Goal: Task Accomplishment & Management: Manage account settings

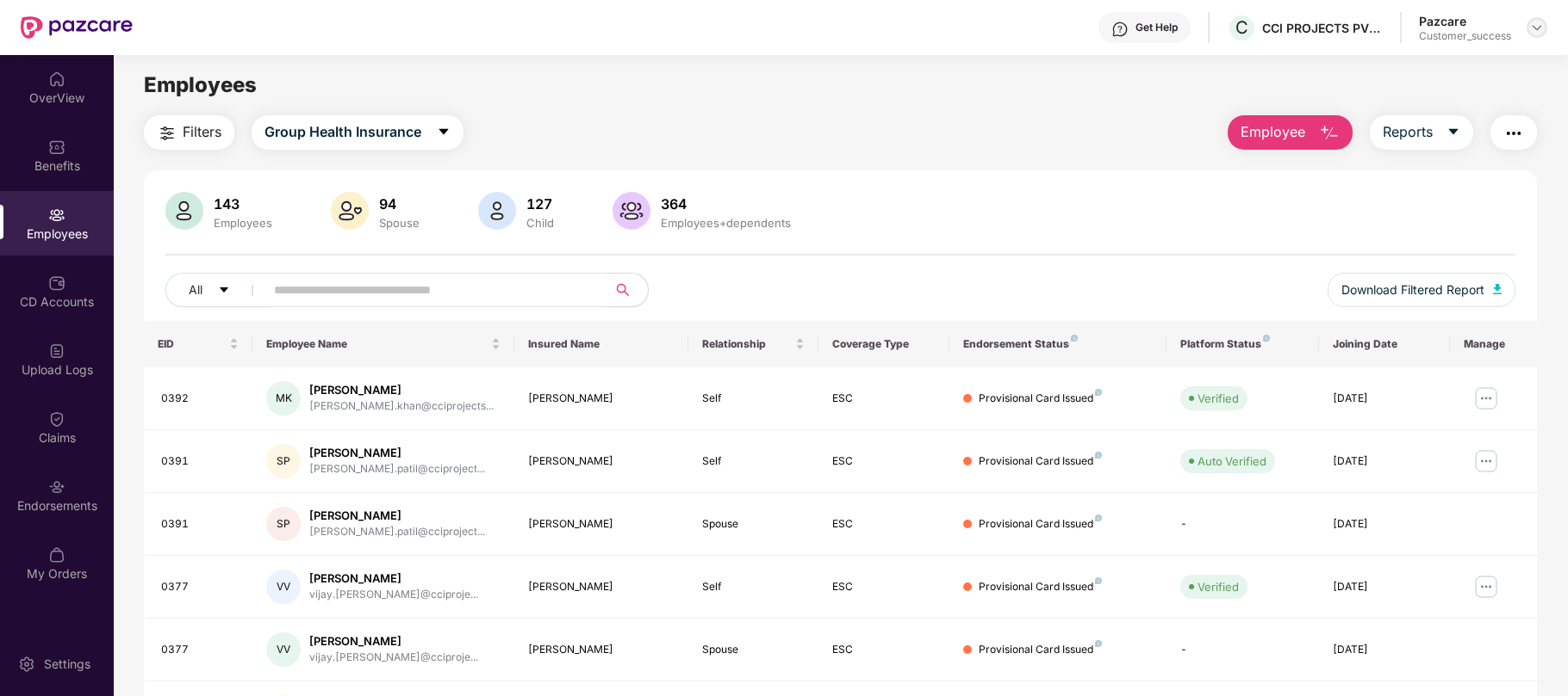
click at [1538, 27] on img at bounding box center [1537, 27] width 14 height 14
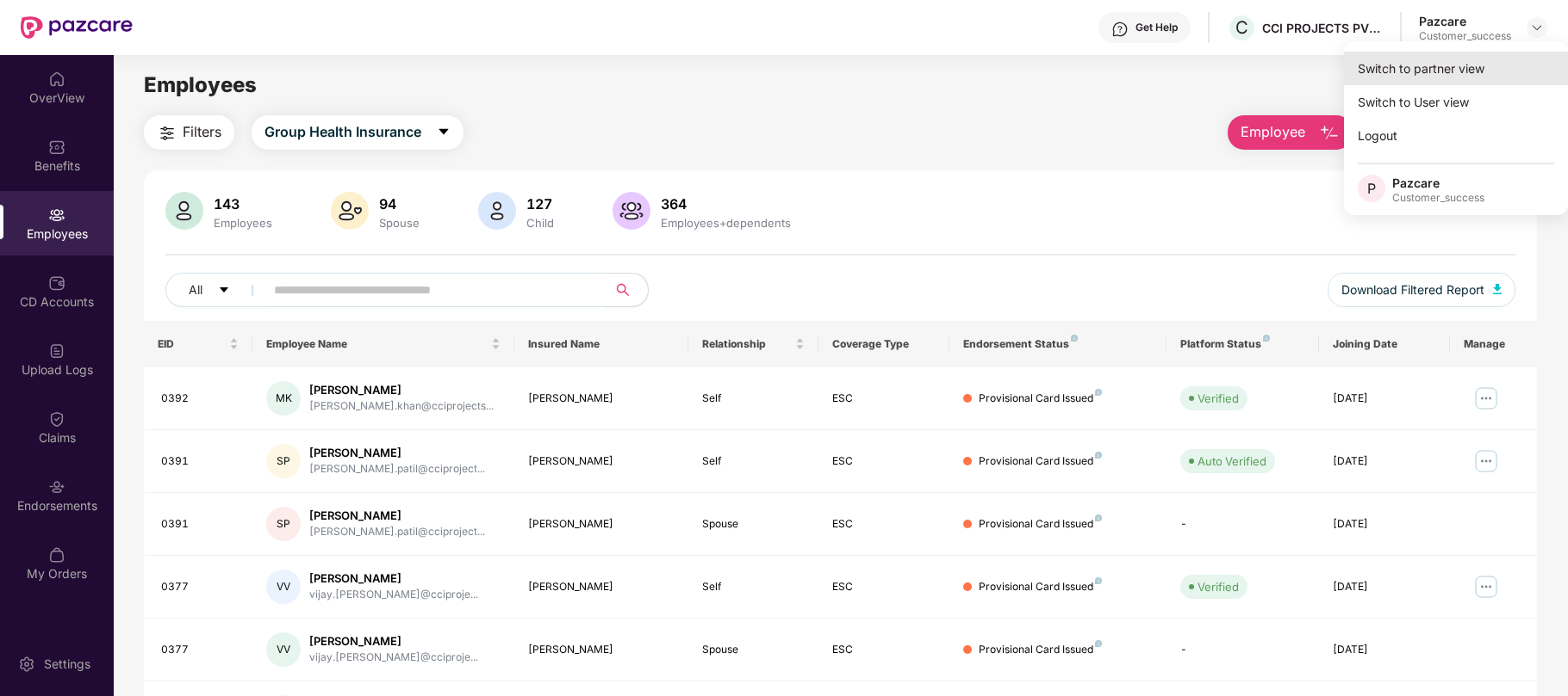
click at [1403, 75] on div "Switch to partner view" at bounding box center [1456, 68] width 224 height 34
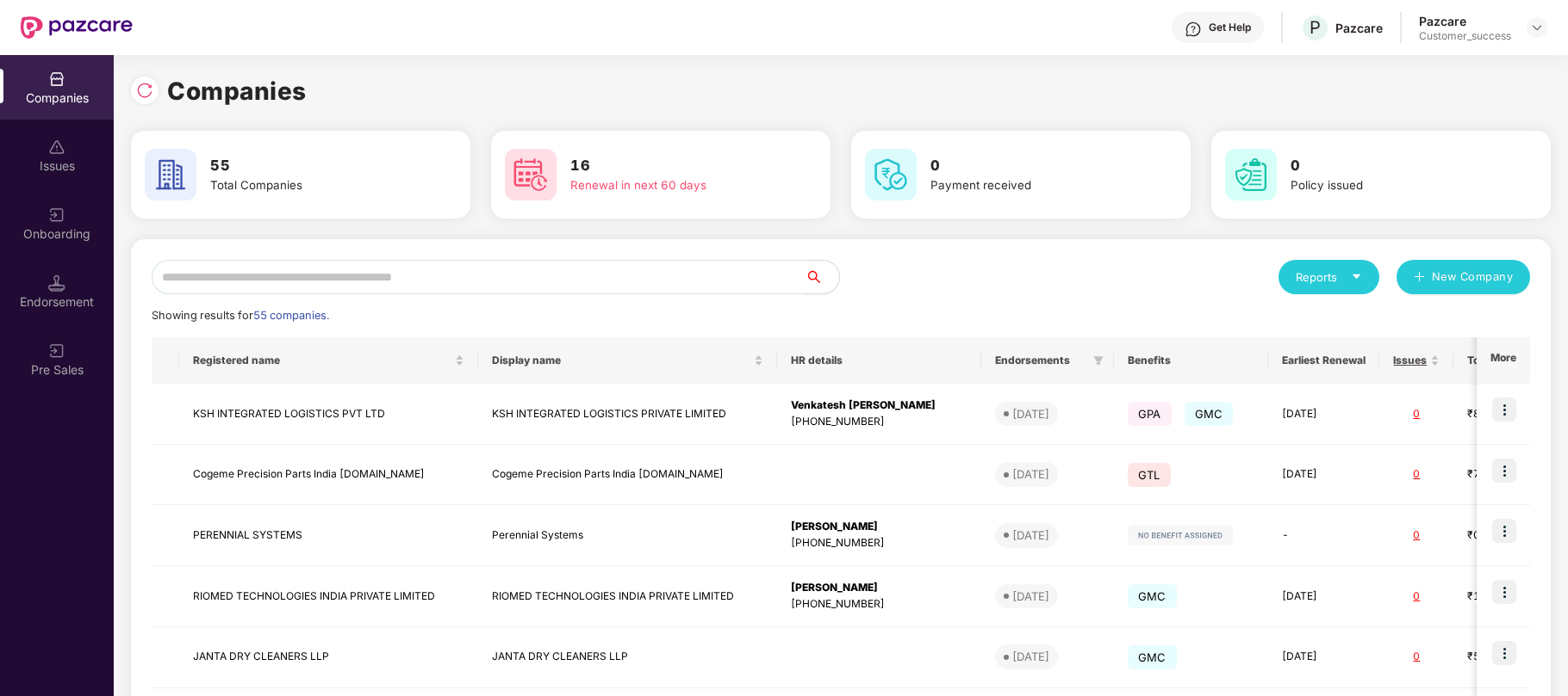
click at [555, 279] on input "text" at bounding box center [478, 277] width 653 height 35
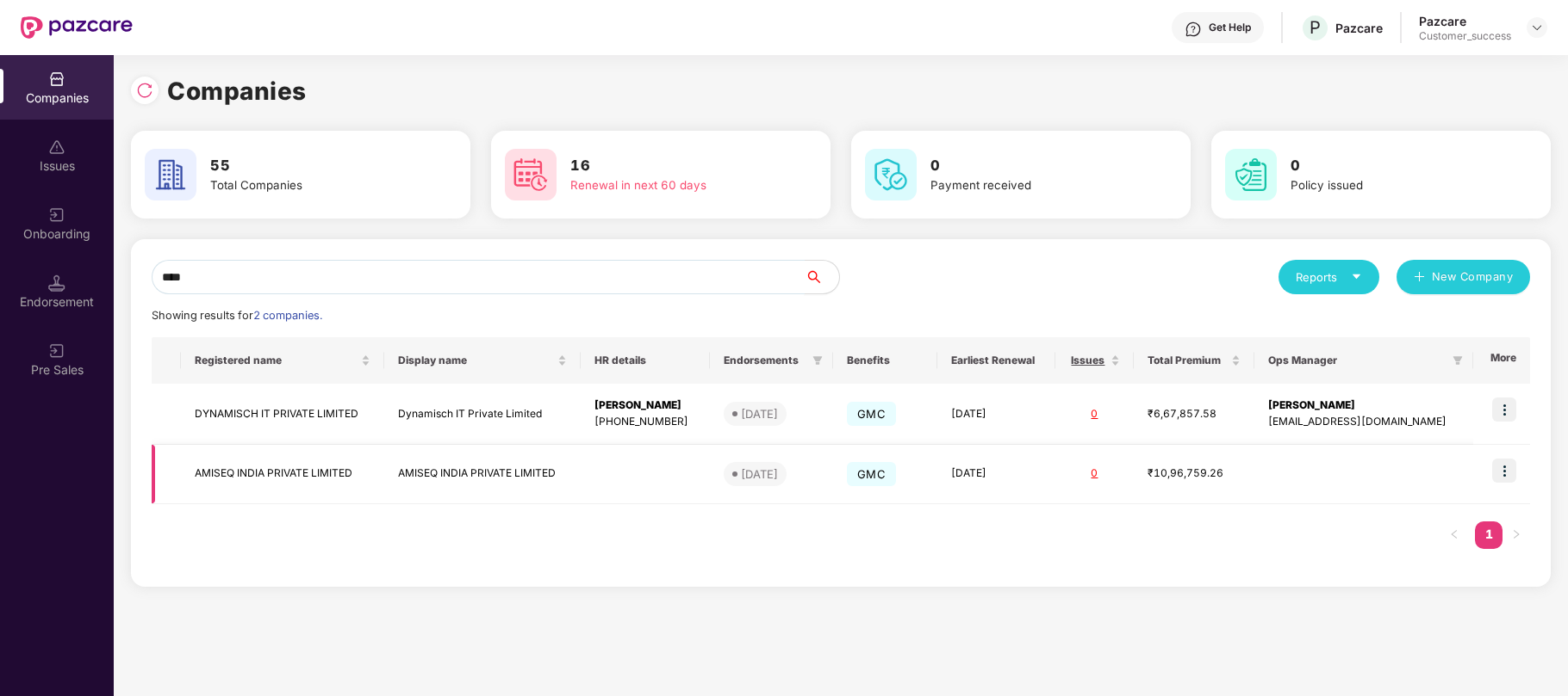
type input "****"
click at [318, 479] on td "AMISEQ INDIA PRIVATE LIMITED" at bounding box center [282, 474] width 203 height 59
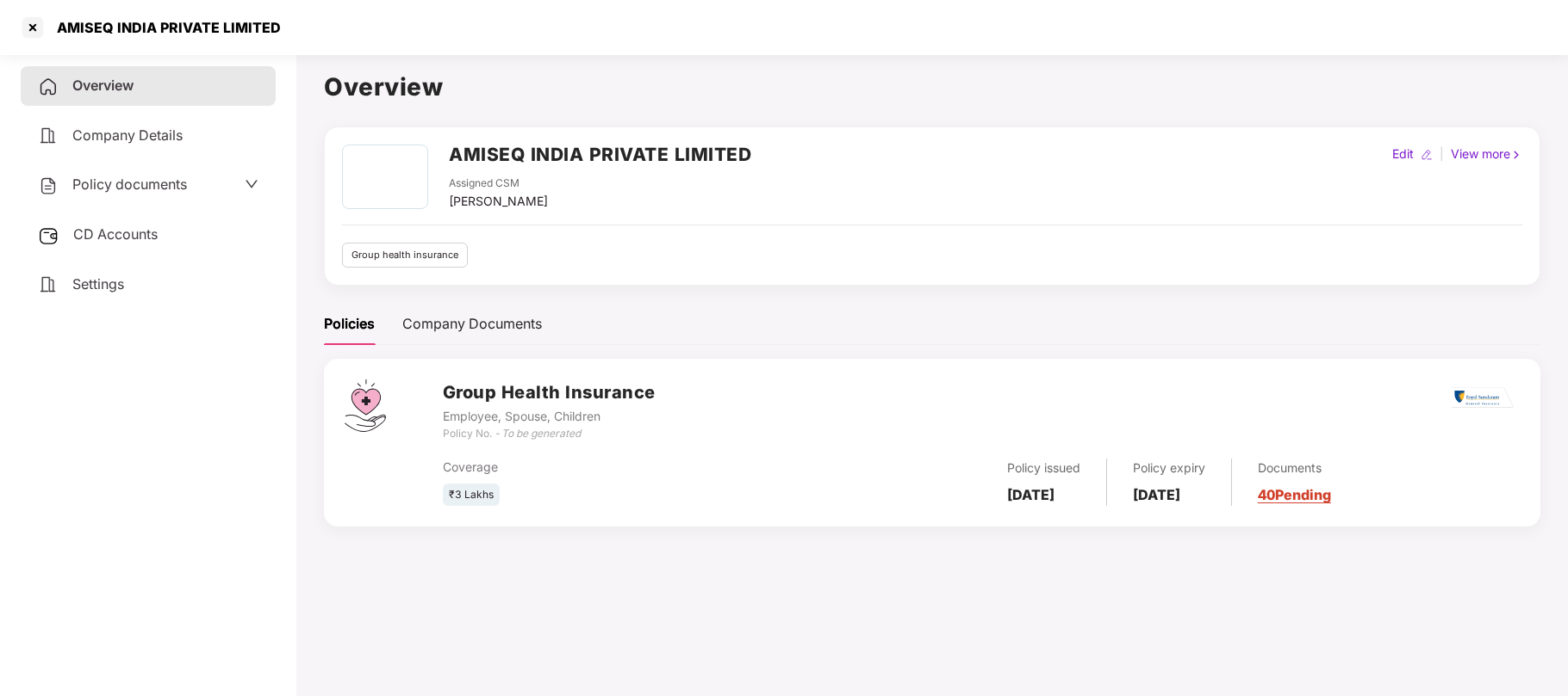
click at [146, 190] on span "Policy documents" at bounding box center [130, 185] width 114 height 17
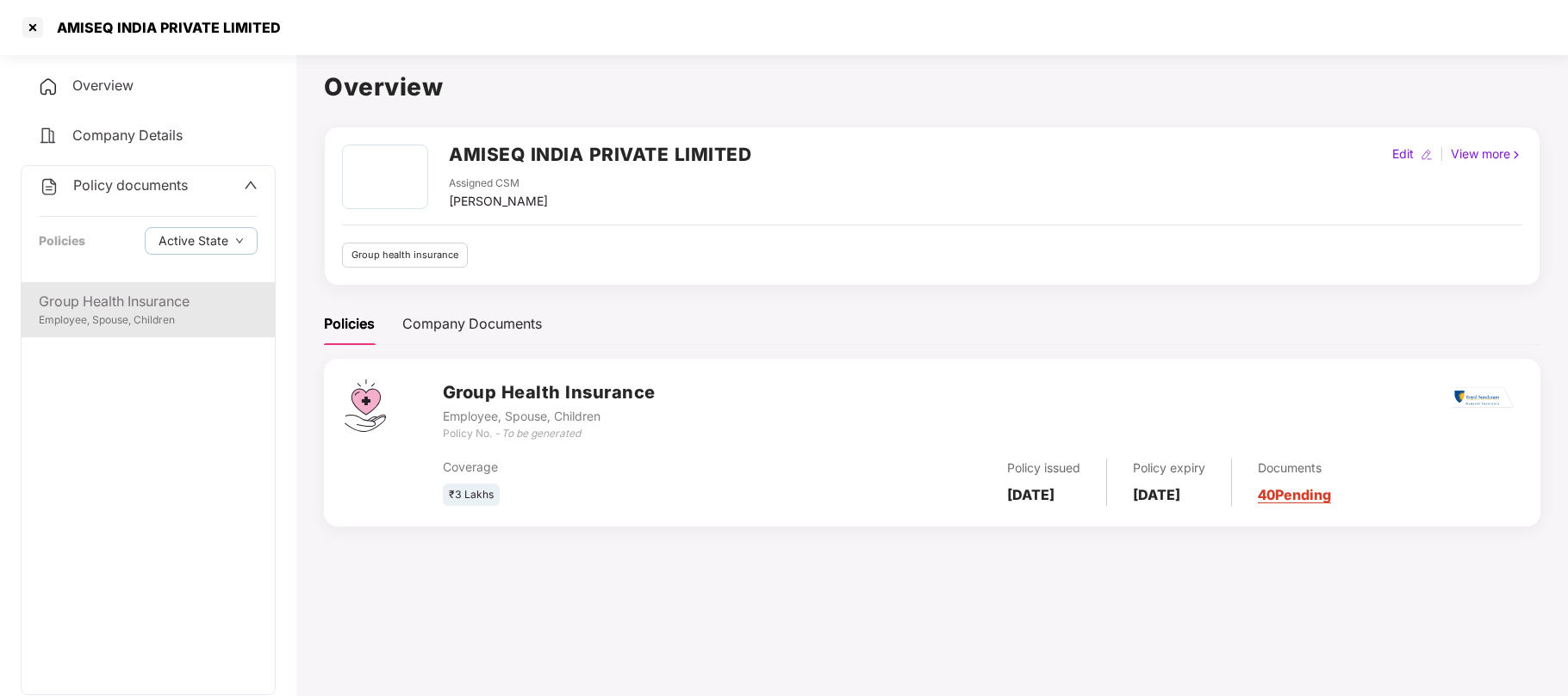
click at [93, 303] on div "Group Health Insurance" at bounding box center [148, 302] width 219 height 21
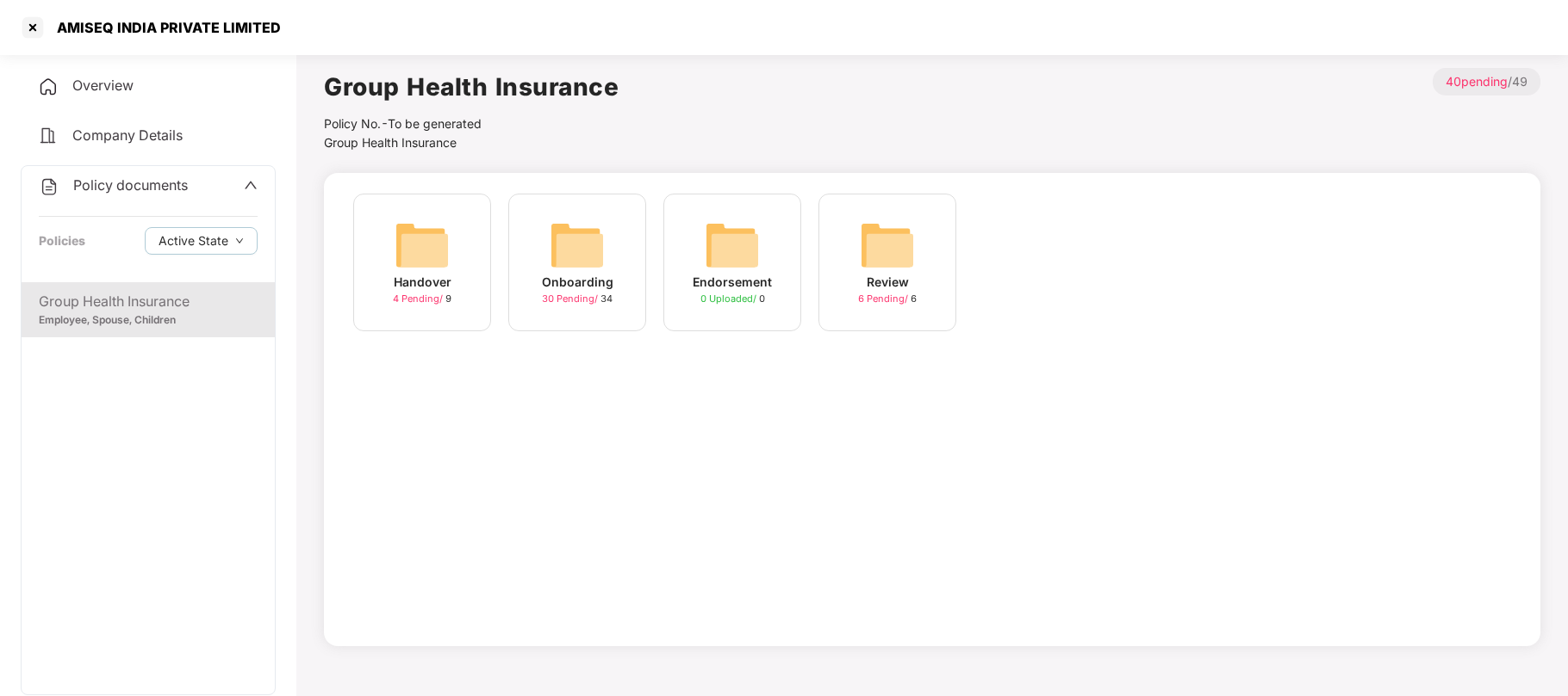
click at [589, 256] on img at bounding box center [577, 245] width 55 height 55
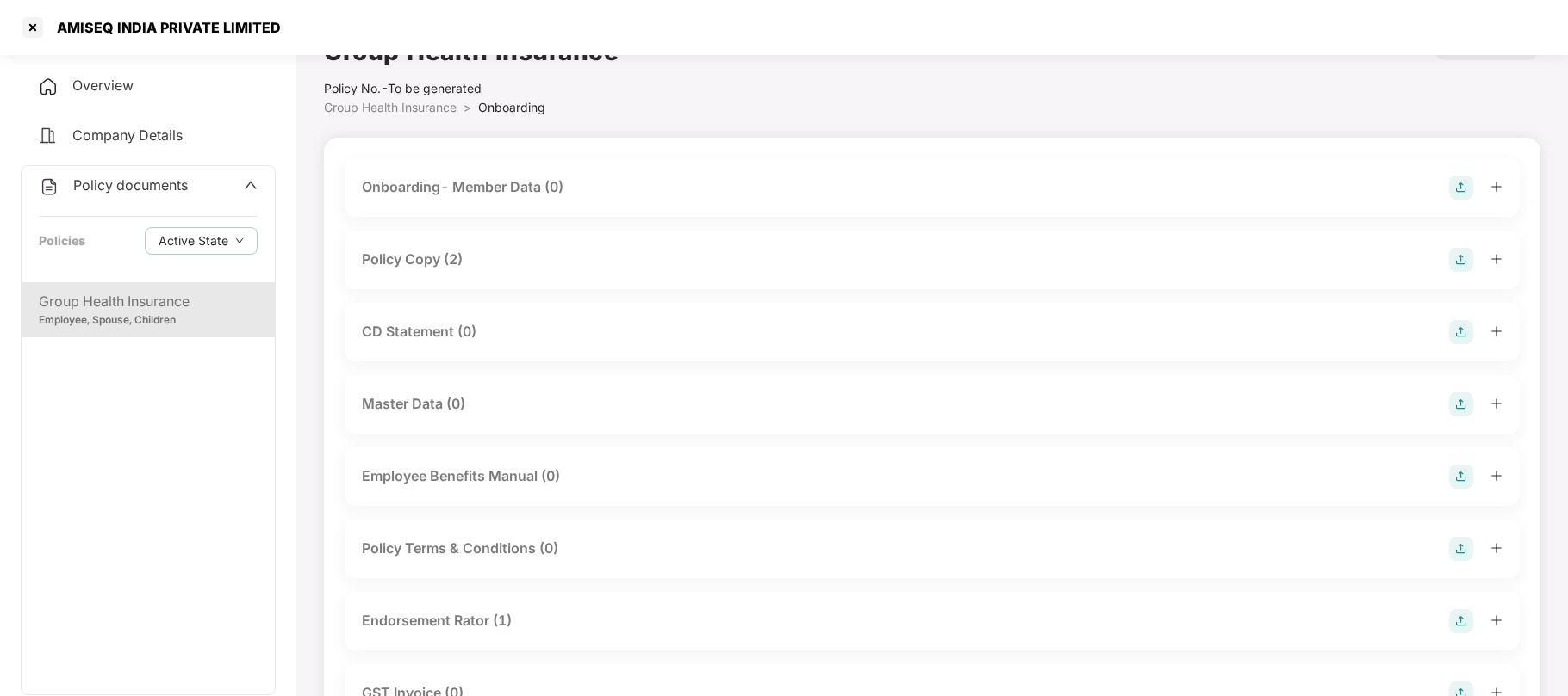
scroll to position [36, 0]
click at [435, 324] on div "CD Statement (0)" at bounding box center [419, 331] width 114 height 21
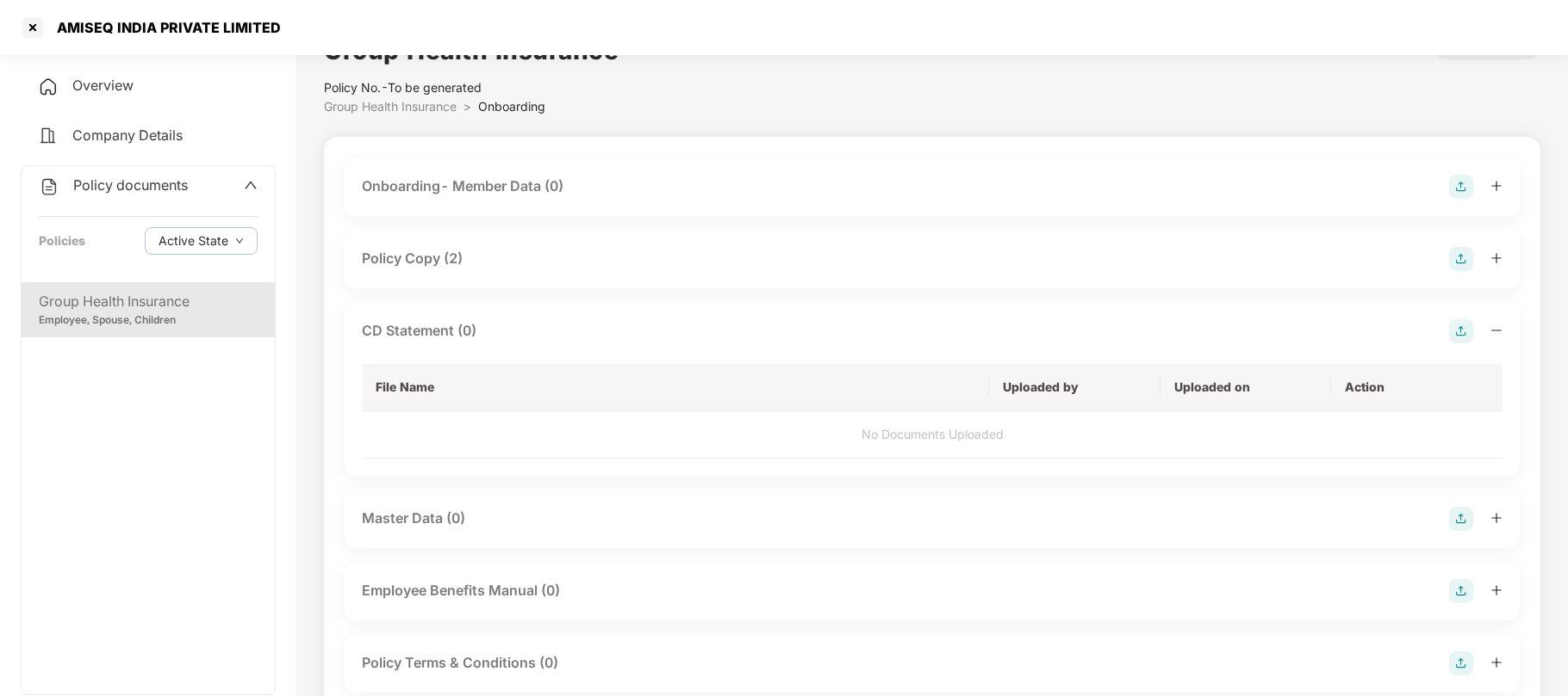
click at [1458, 334] on img at bounding box center [1461, 331] width 24 height 24
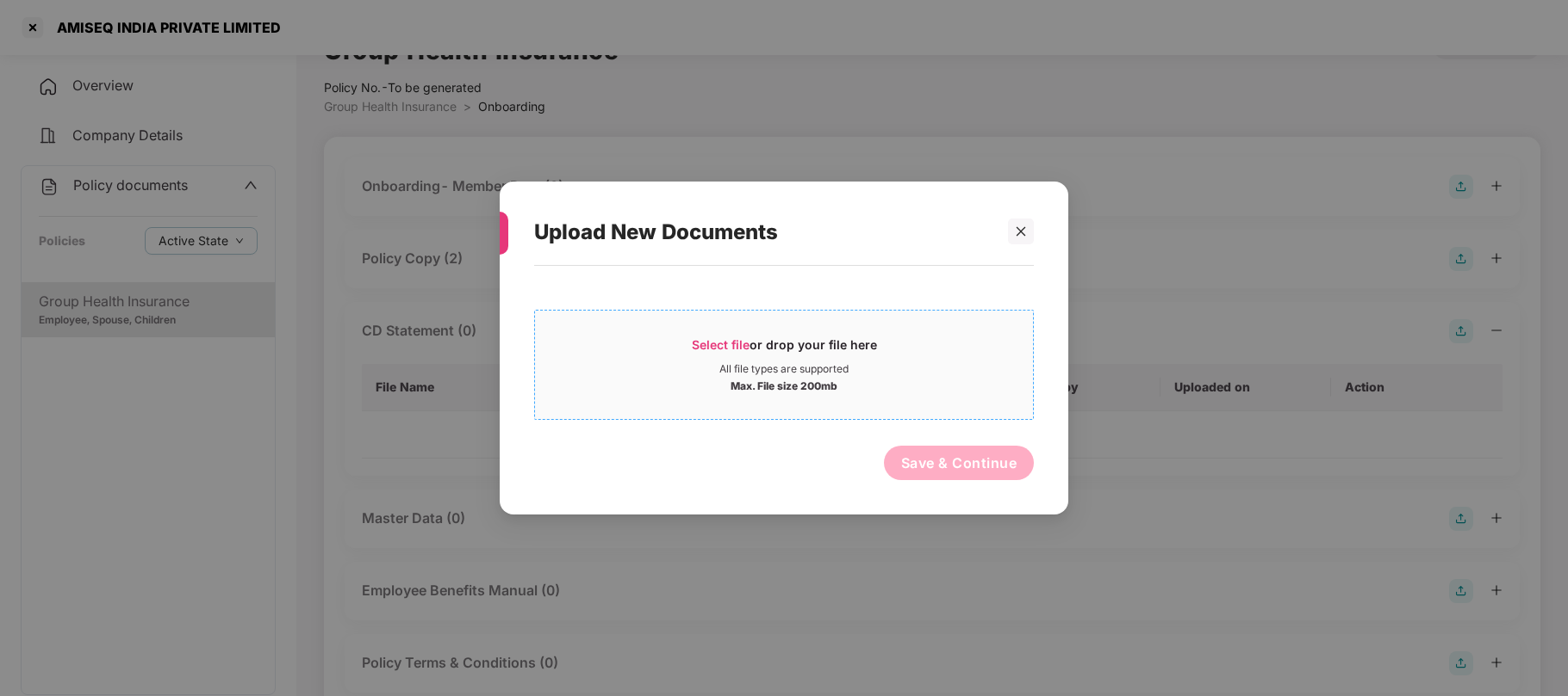
click at [732, 342] on span "Select file" at bounding box center [721, 344] width 58 height 14
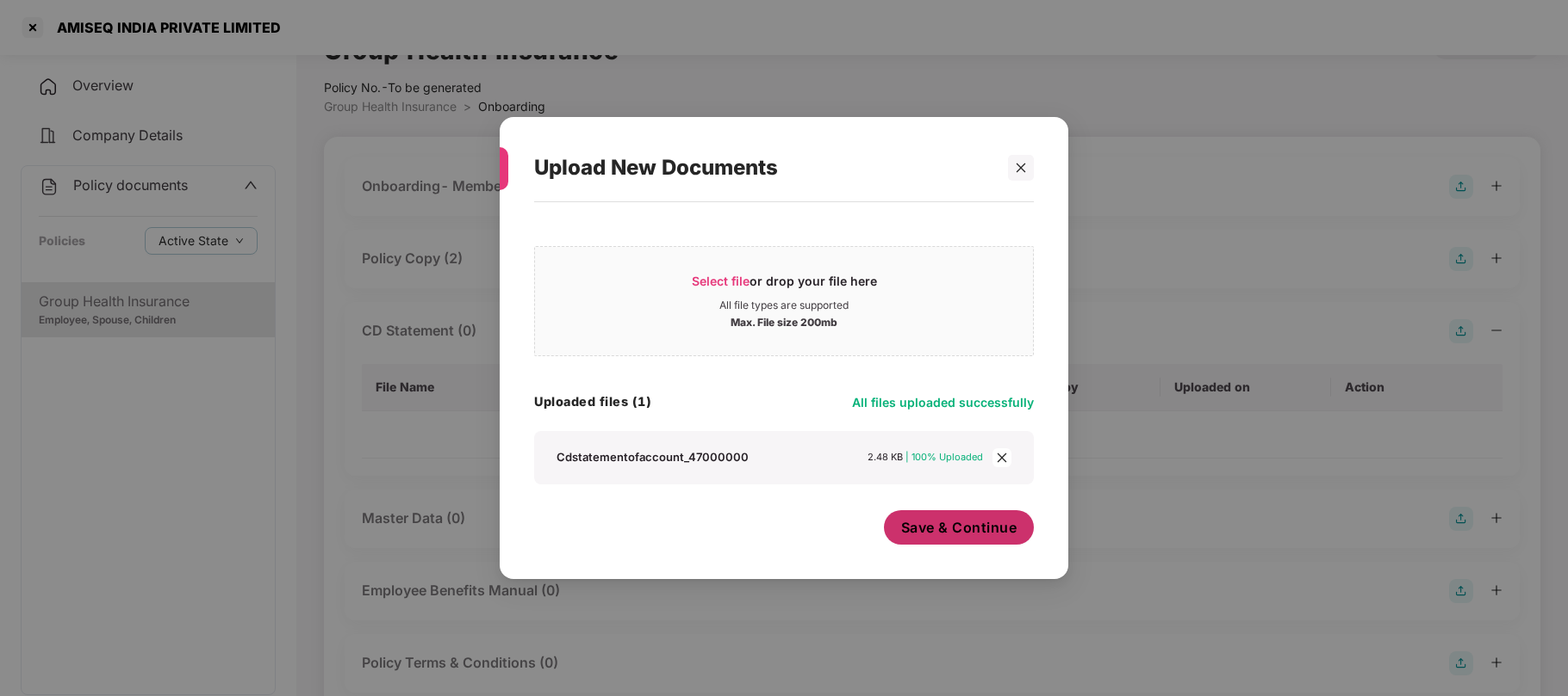
click at [987, 540] on button "Save & Continue" at bounding box center [960, 528] width 151 height 35
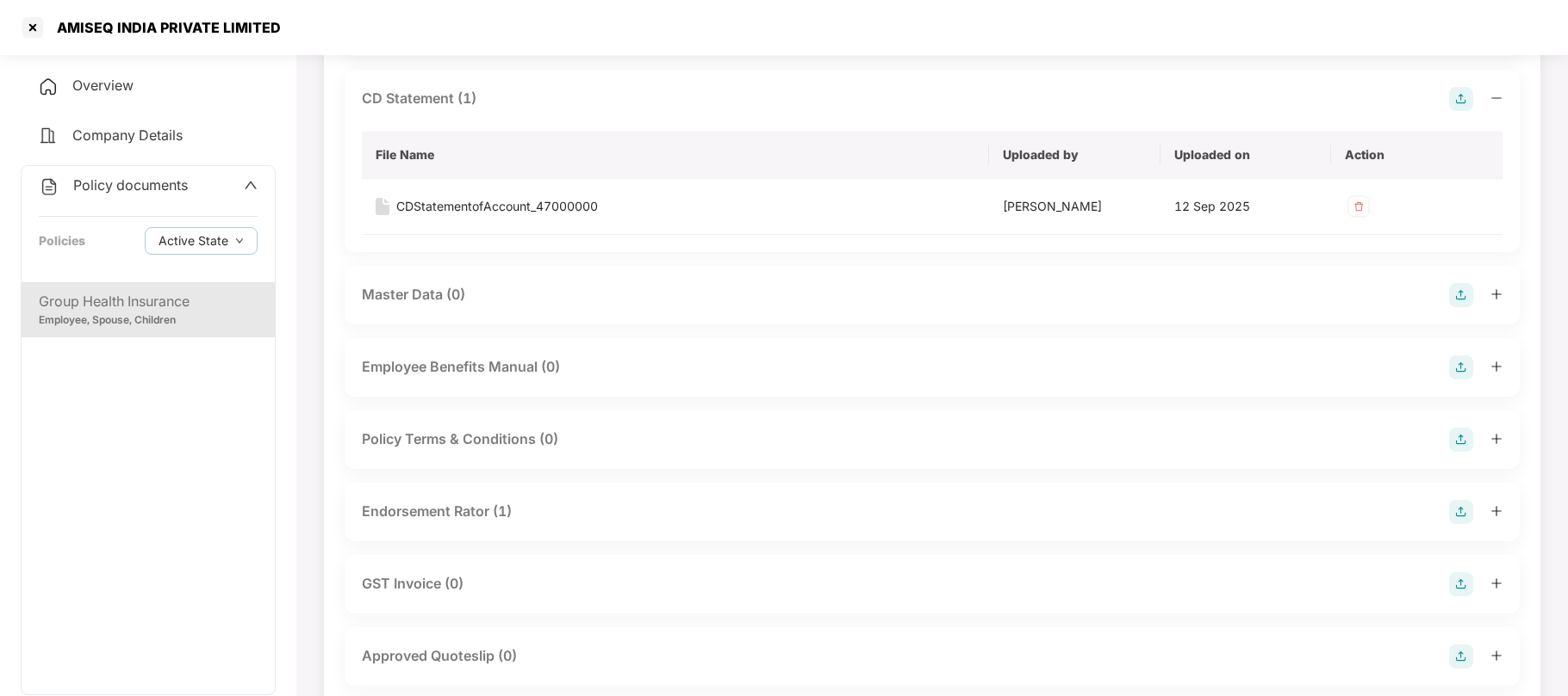
scroll to position [274, 0]
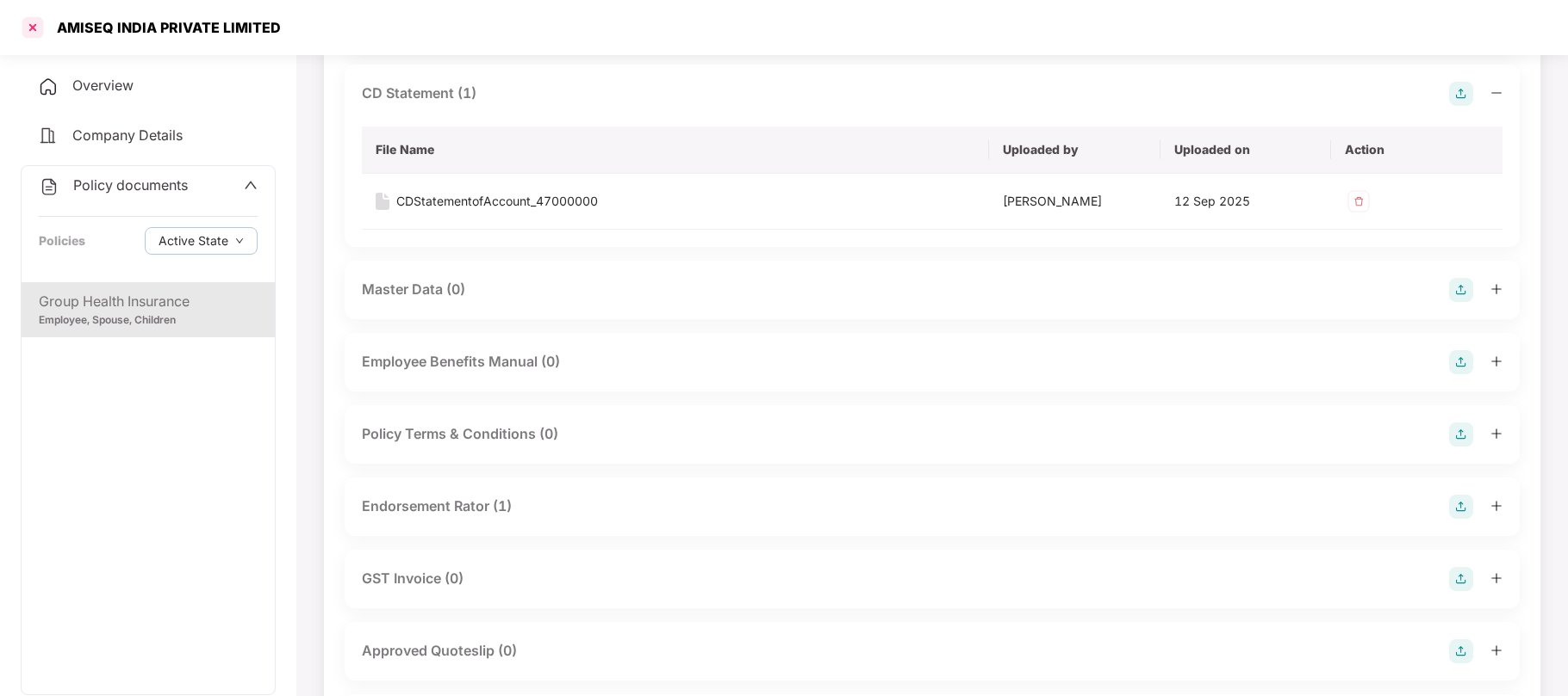
click at [32, 27] on div at bounding box center [33, 27] width 27 height 27
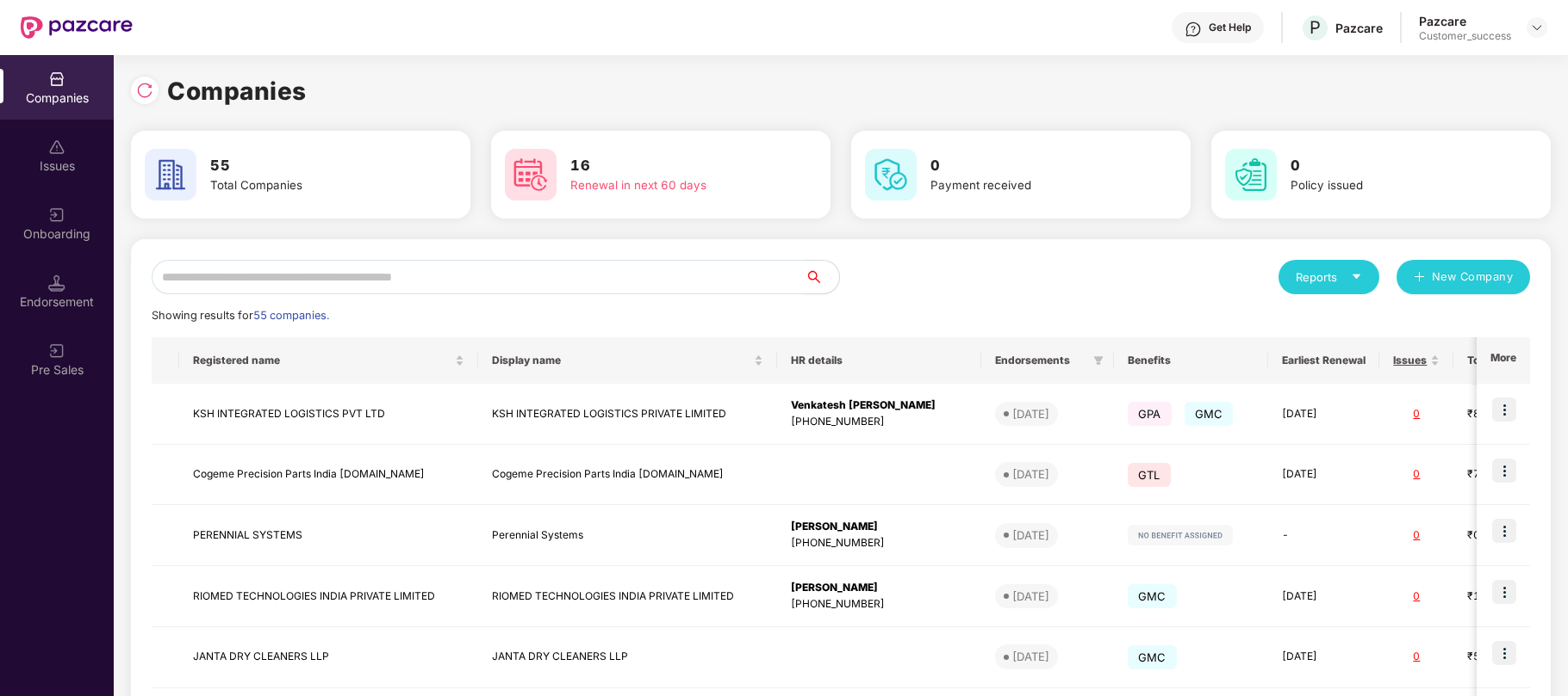
scroll to position [0, 0]
click at [504, 282] on input "text" at bounding box center [478, 277] width 653 height 35
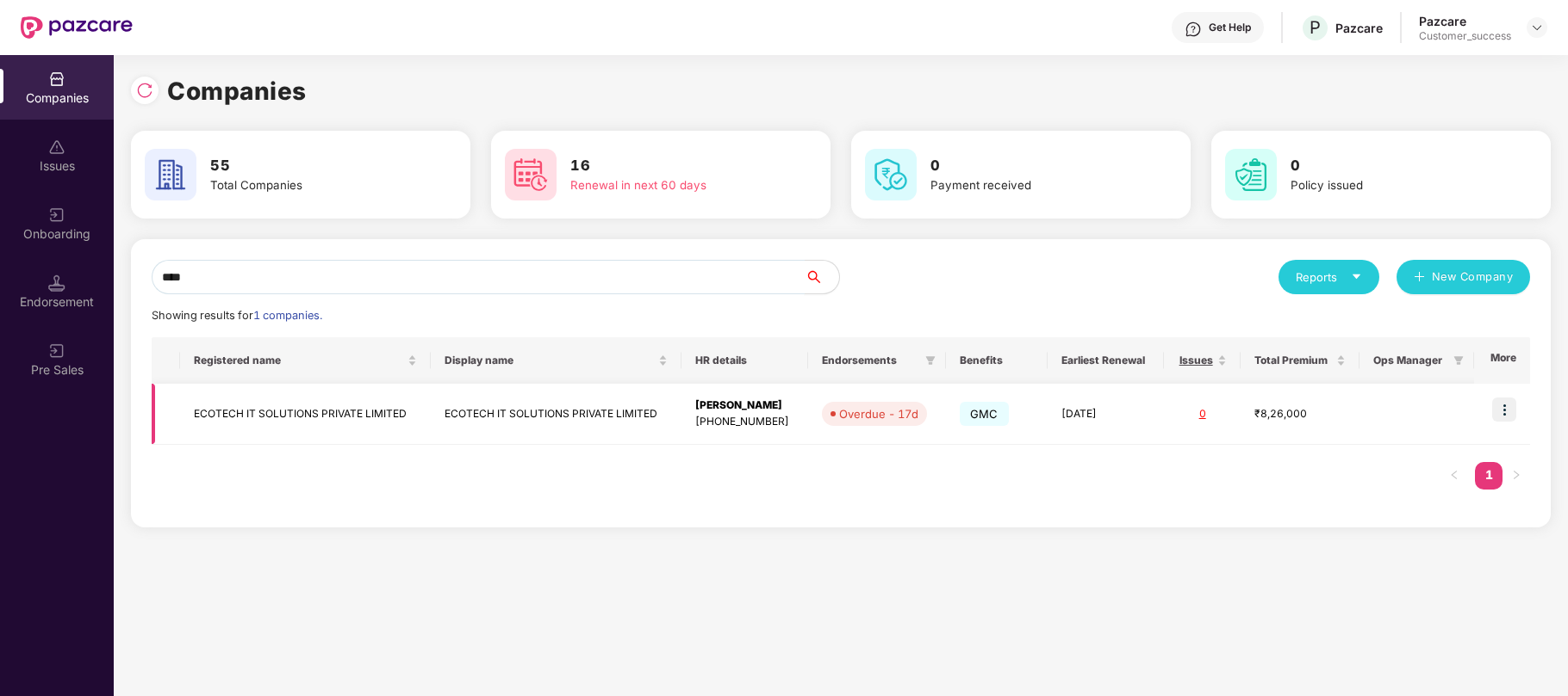
type input "****"
click at [736, 428] on div "[PHONE_NUMBER]" at bounding box center [745, 421] width 99 height 16
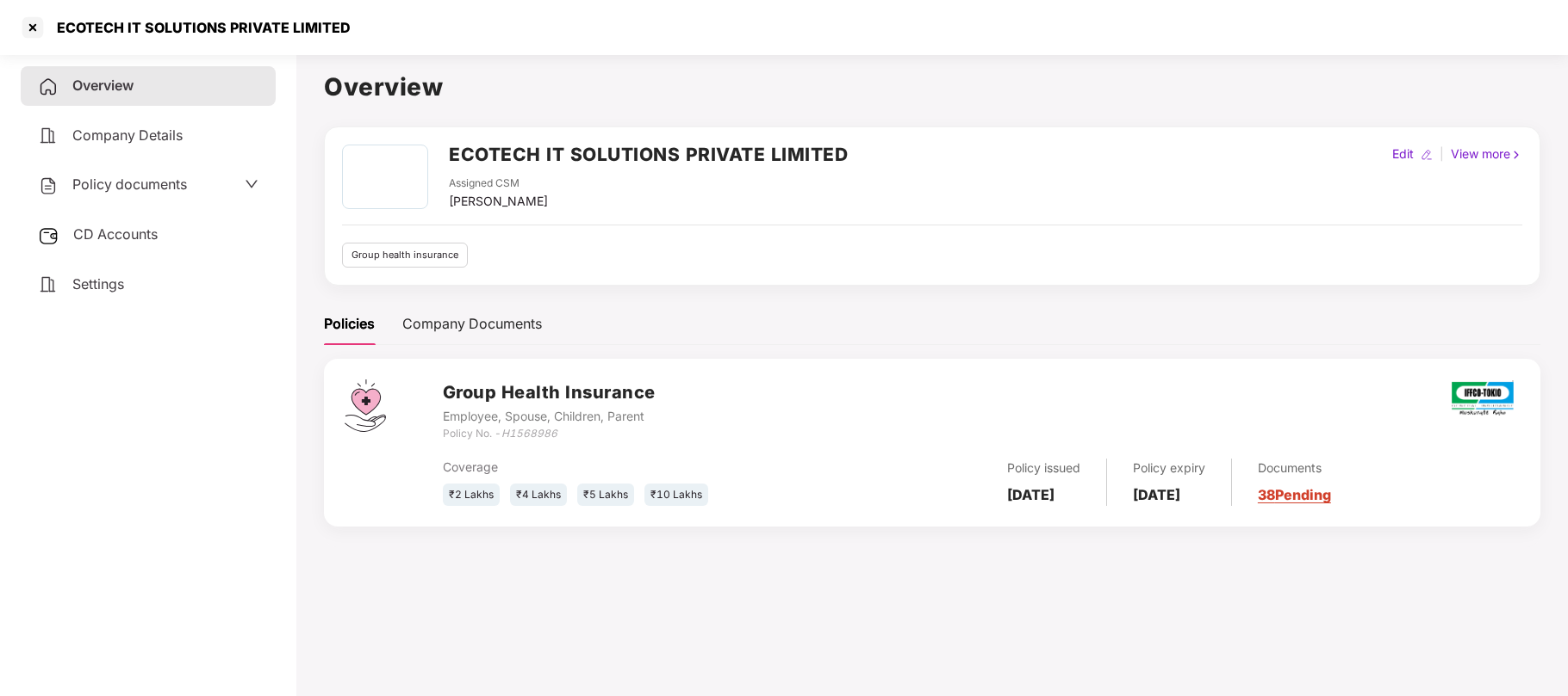
click at [114, 194] on div "Policy documents" at bounding box center [148, 185] width 255 height 40
click at [112, 187] on span "Policy documents" at bounding box center [130, 185] width 114 height 17
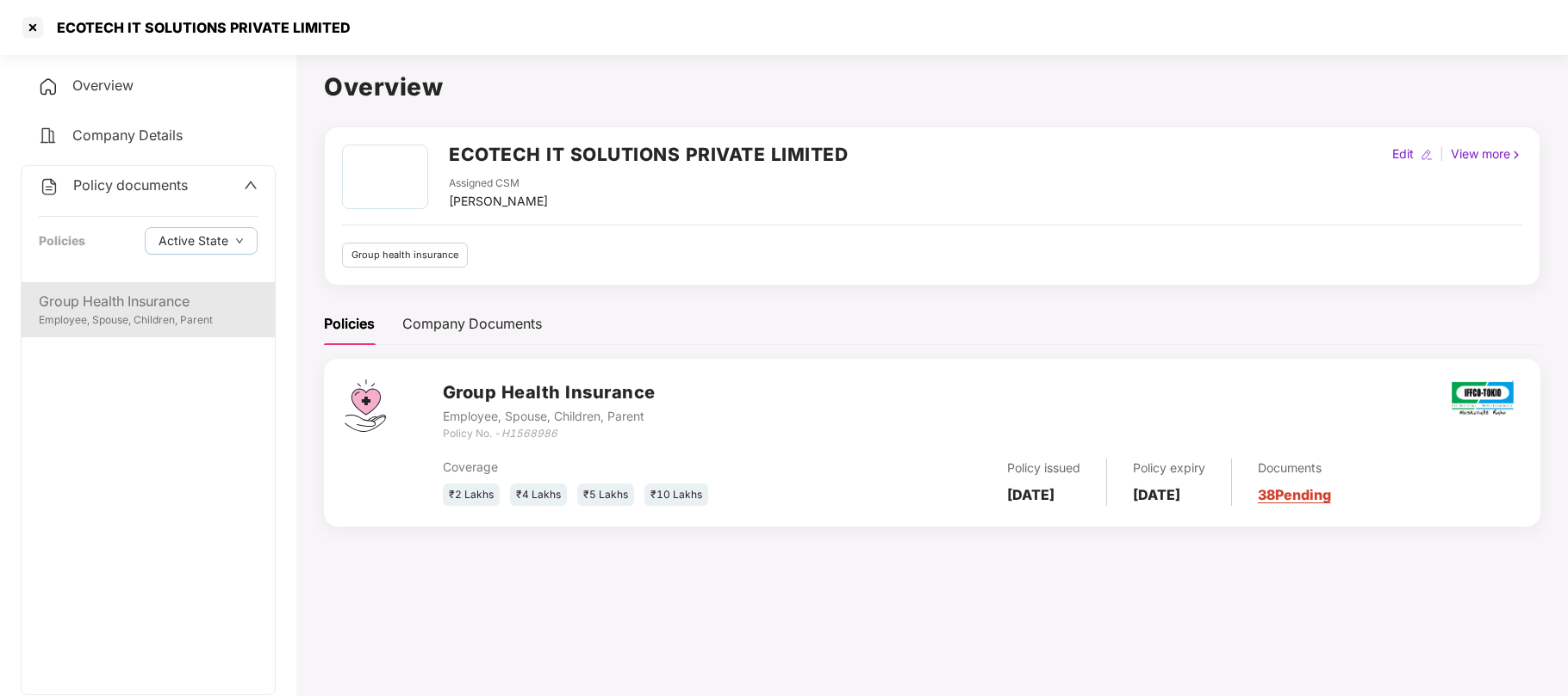
click at [173, 318] on div "Employee, Spouse, Children, Parent" at bounding box center [148, 320] width 219 height 16
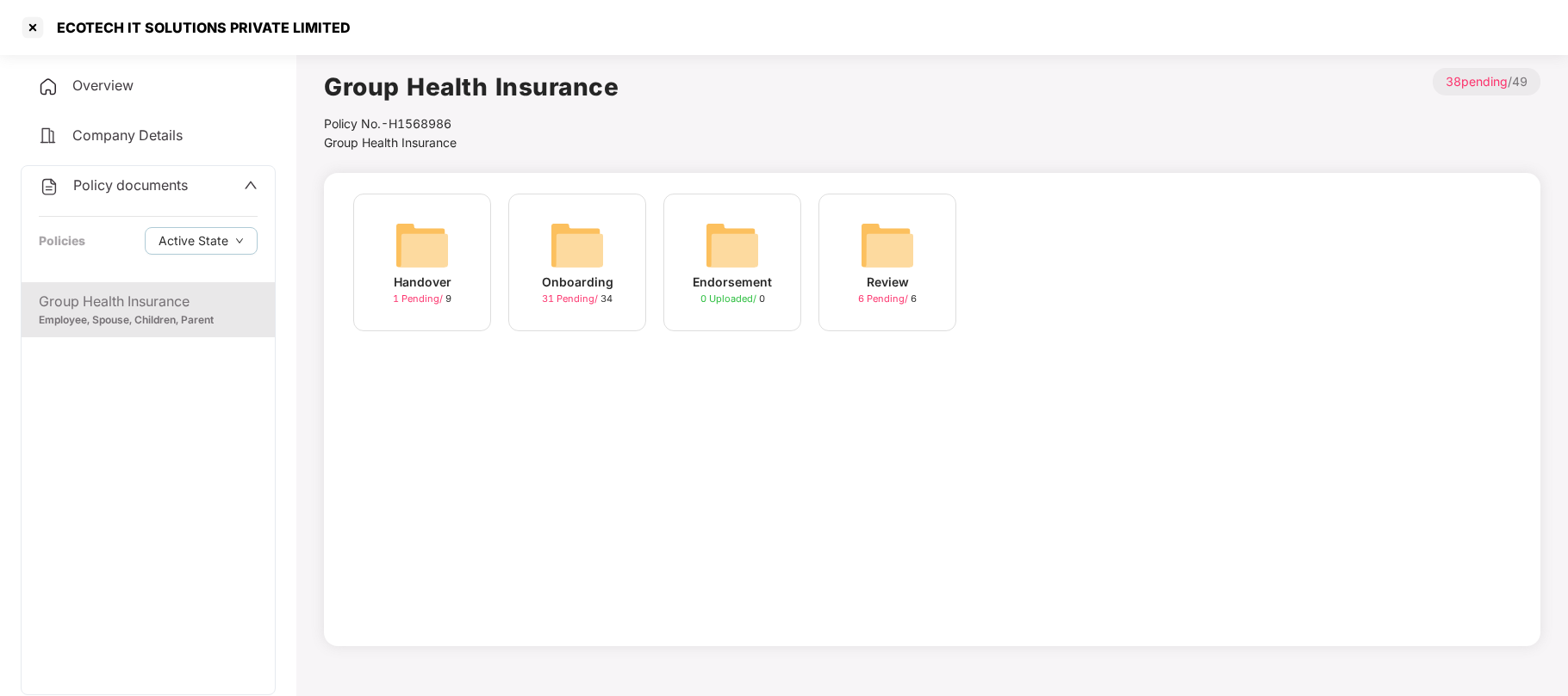
click at [593, 294] on span "31 Pending /" at bounding box center [571, 299] width 59 height 12
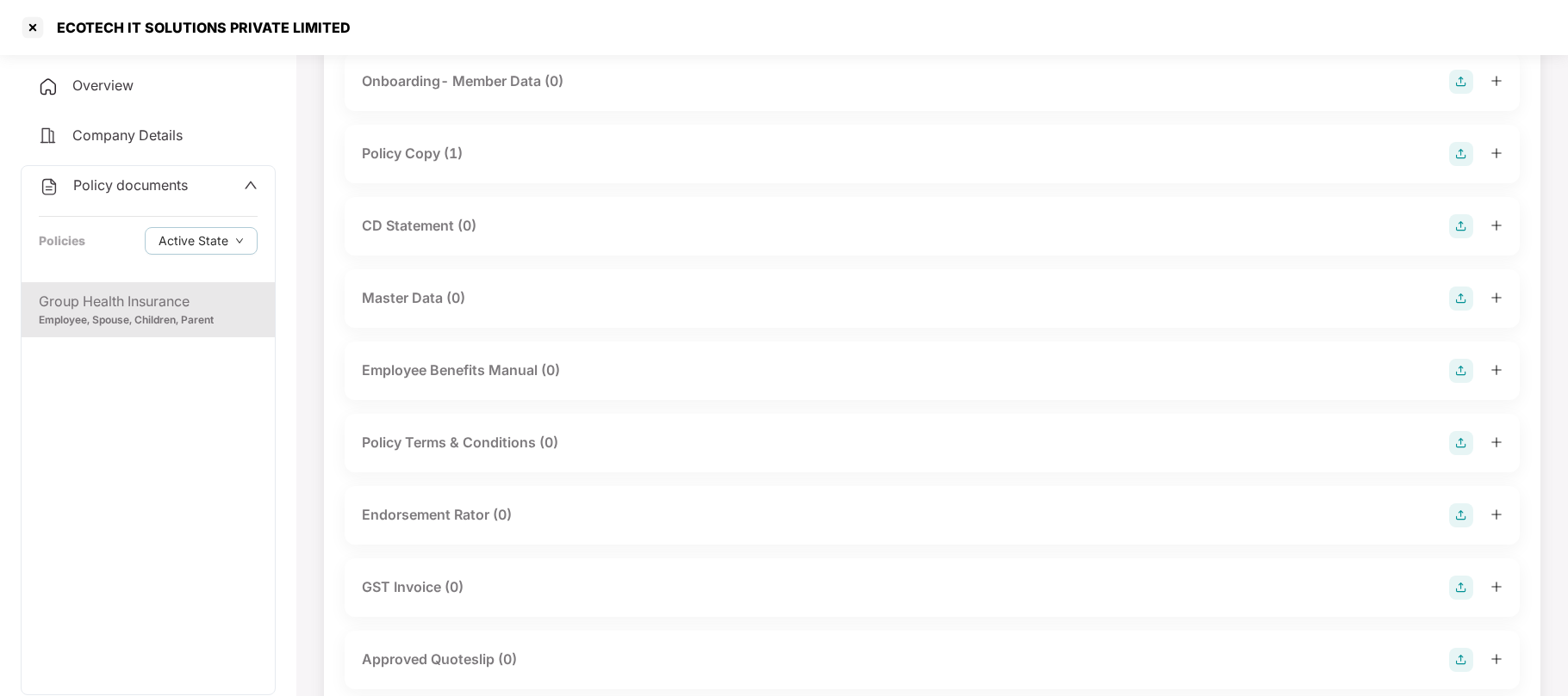
scroll to position [142, 0]
click at [32, 27] on div at bounding box center [33, 27] width 27 height 27
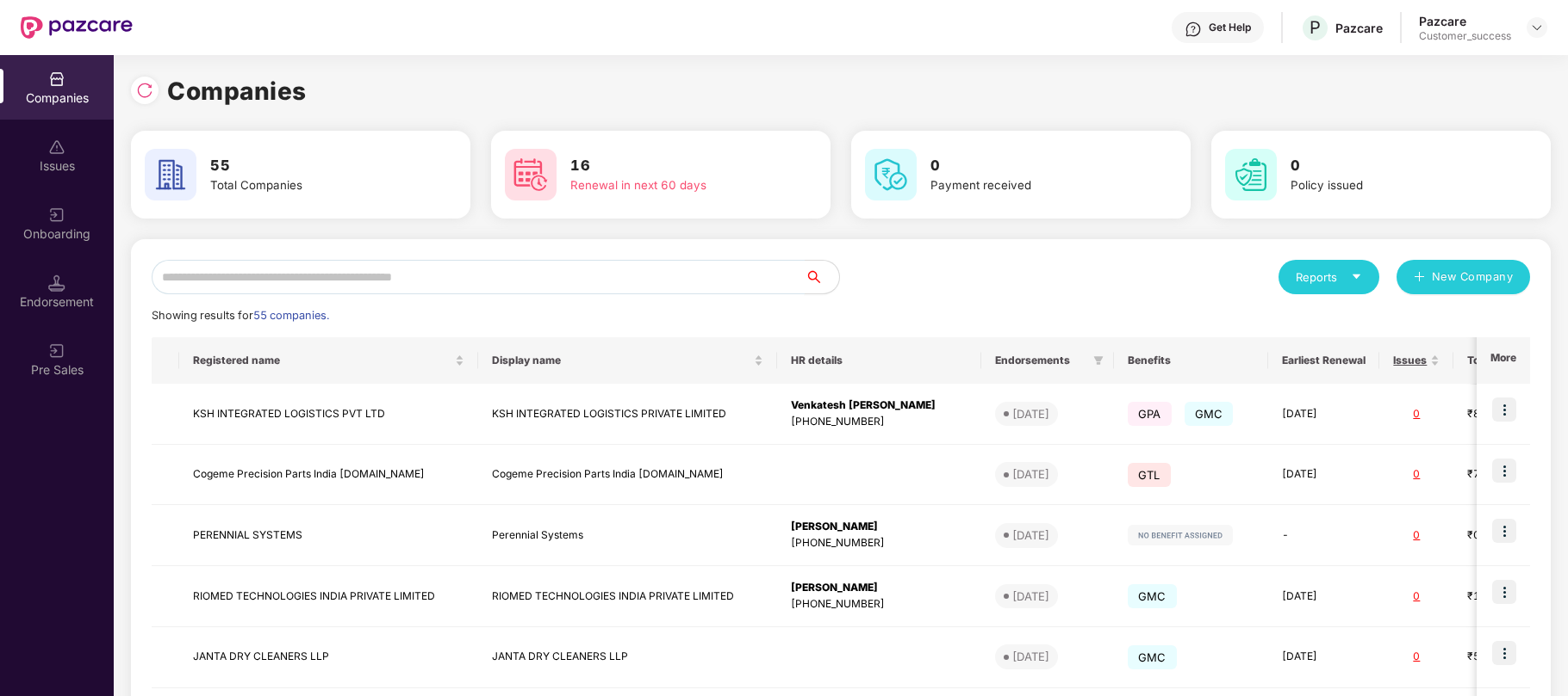
scroll to position [0, 0]
click at [426, 272] on input "text" at bounding box center [478, 277] width 653 height 35
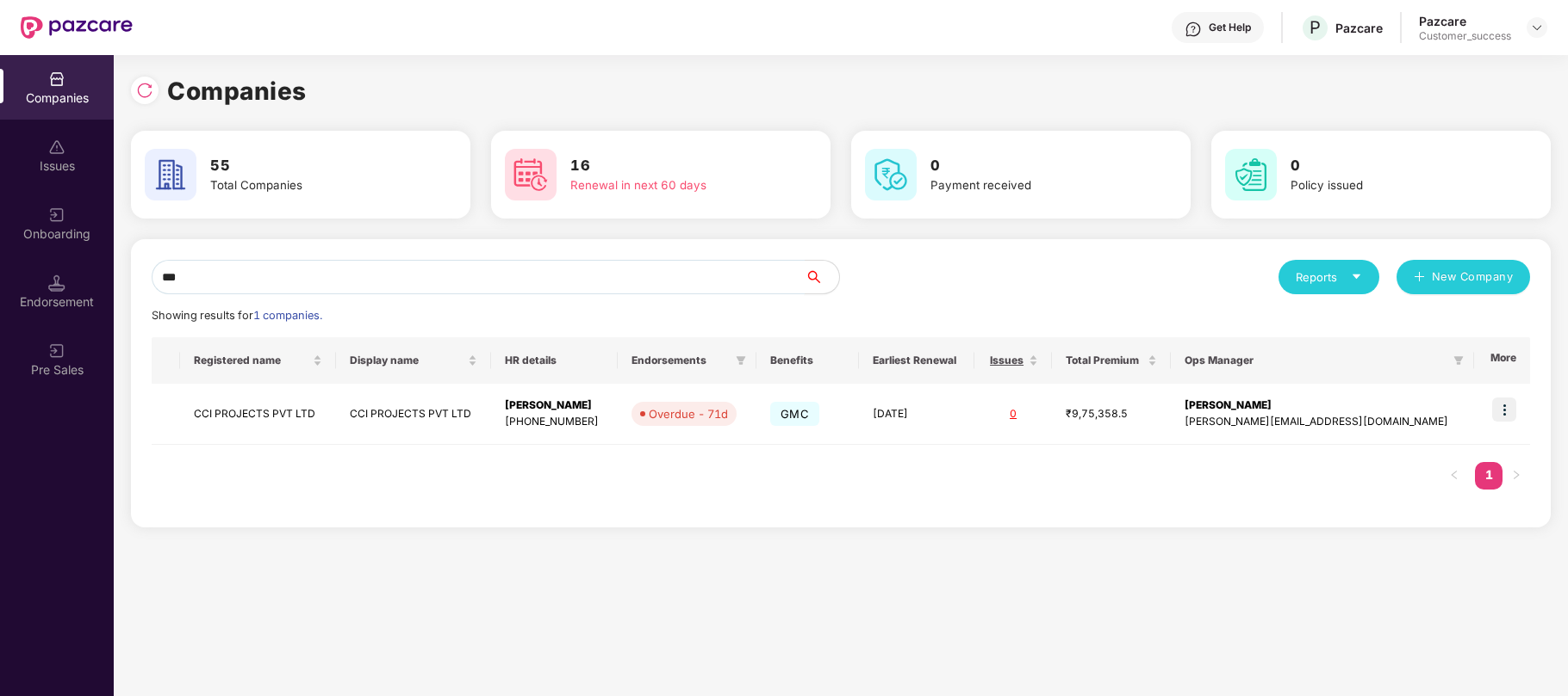
type input "***"
click at [1500, 411] on img at bounding box center [1503, 409] width 24 height 24
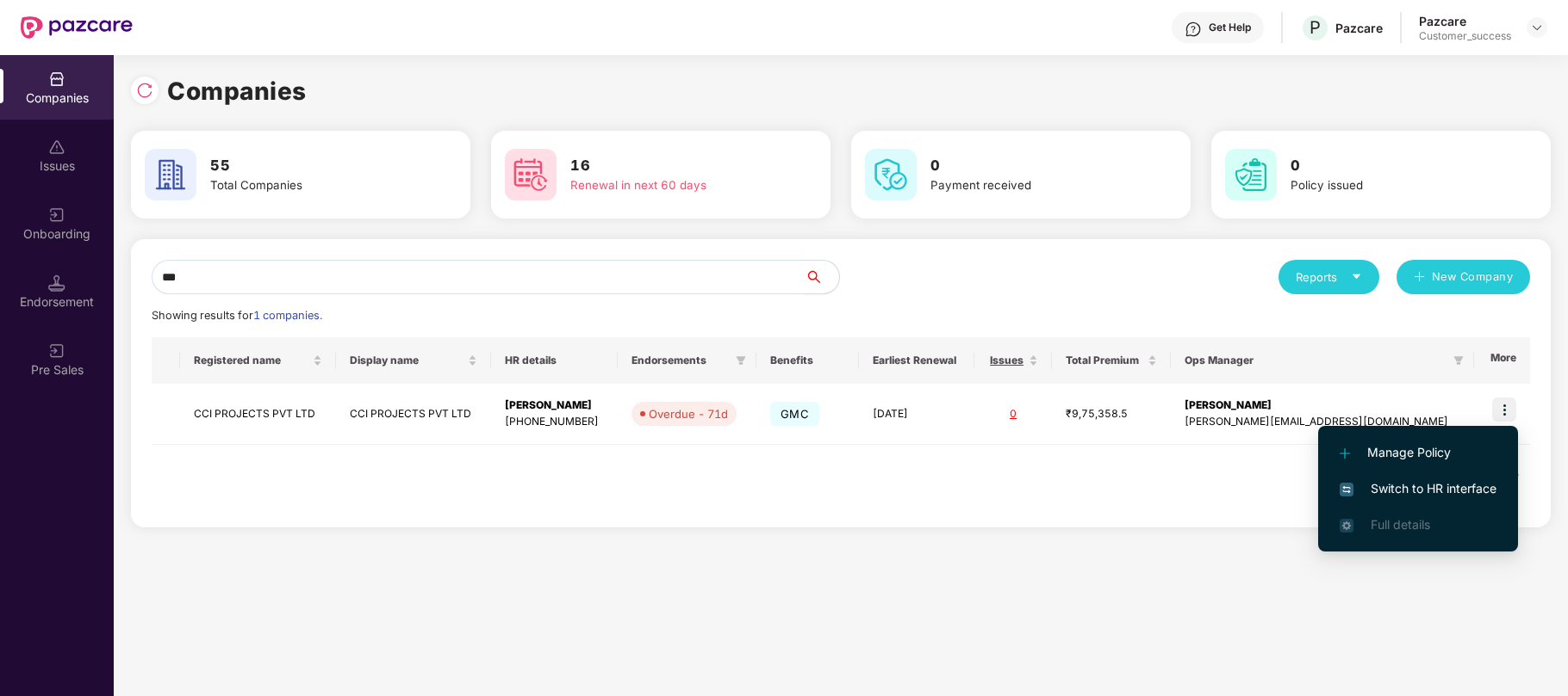
click at [1404, 486] on span "Switch to HR interface" at bounding box center [1418, 489] width 157 height 19
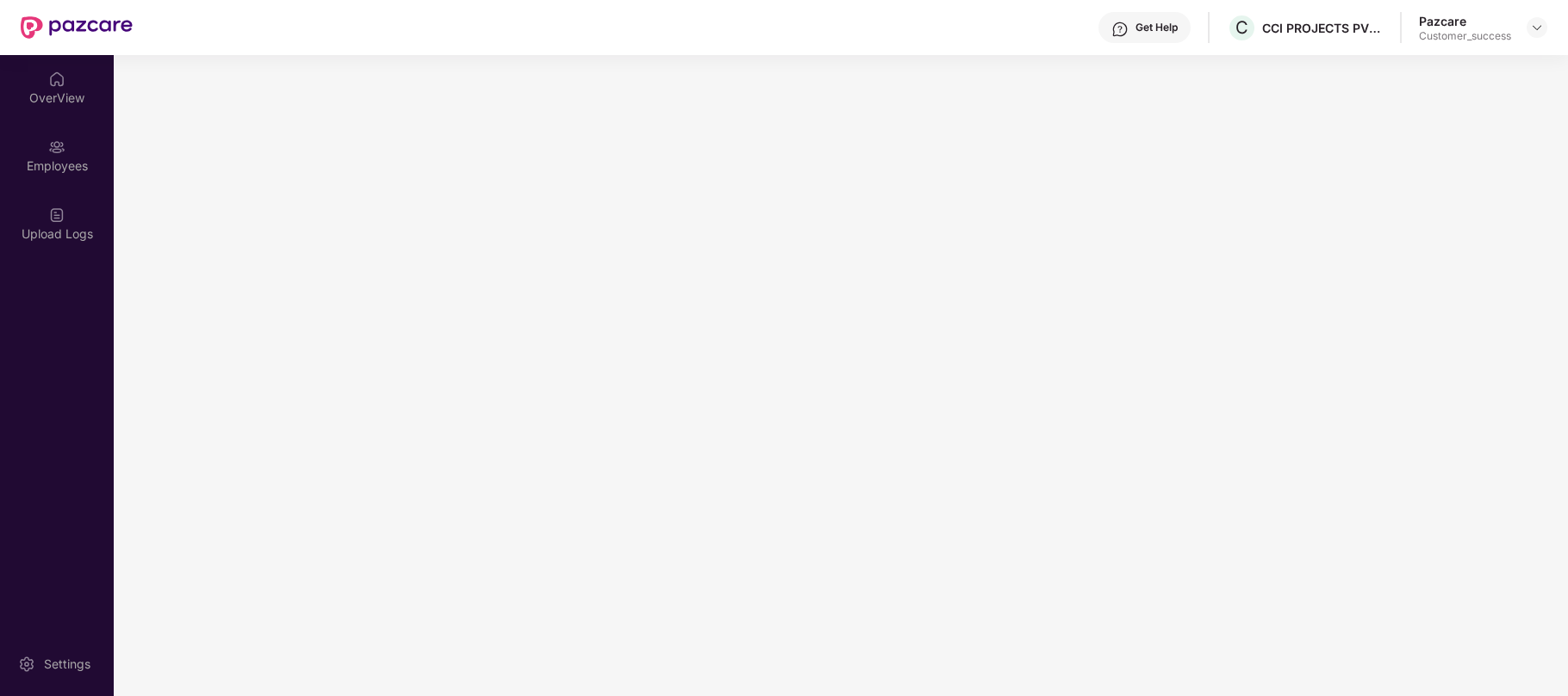
scroll to position [0, 0]
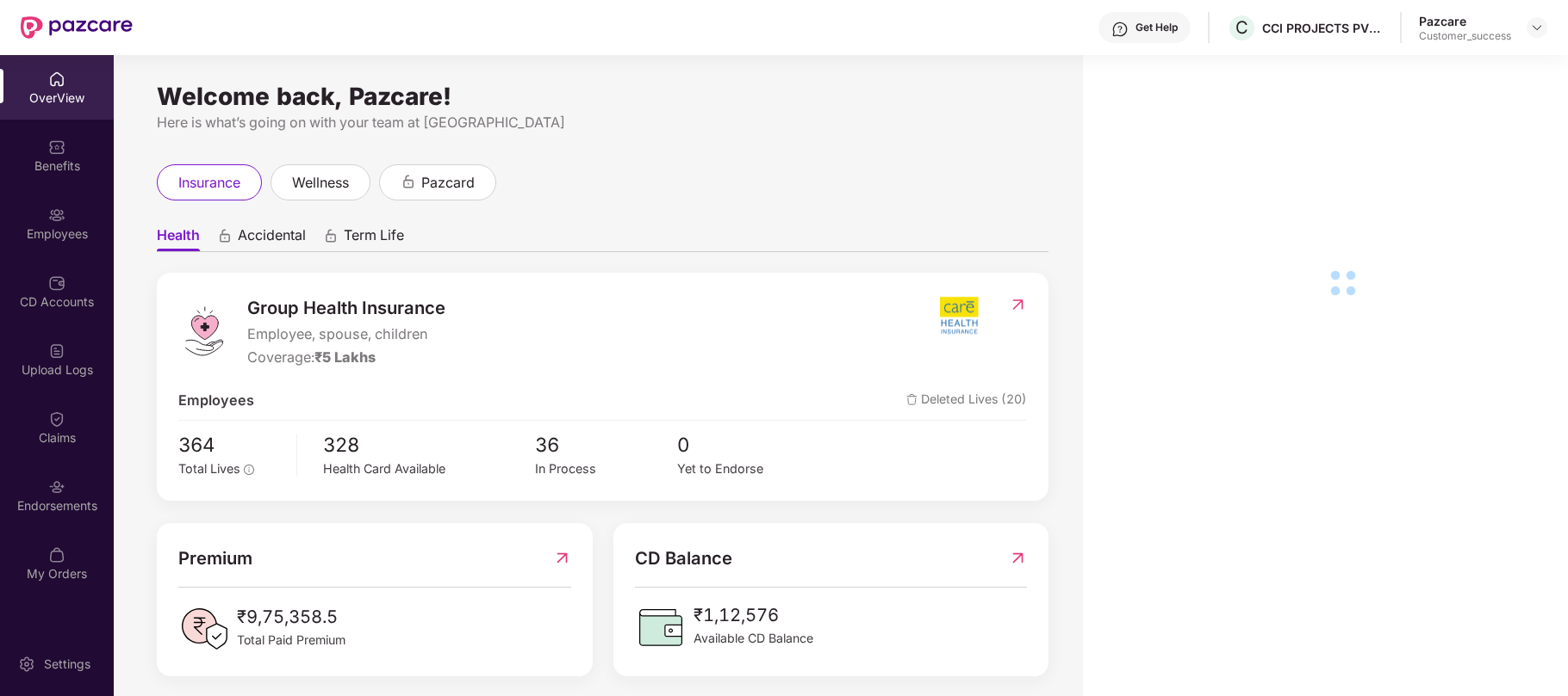
click at [57, 239] on div "Employees" at bounding box center [57, 234] width 114 height 17
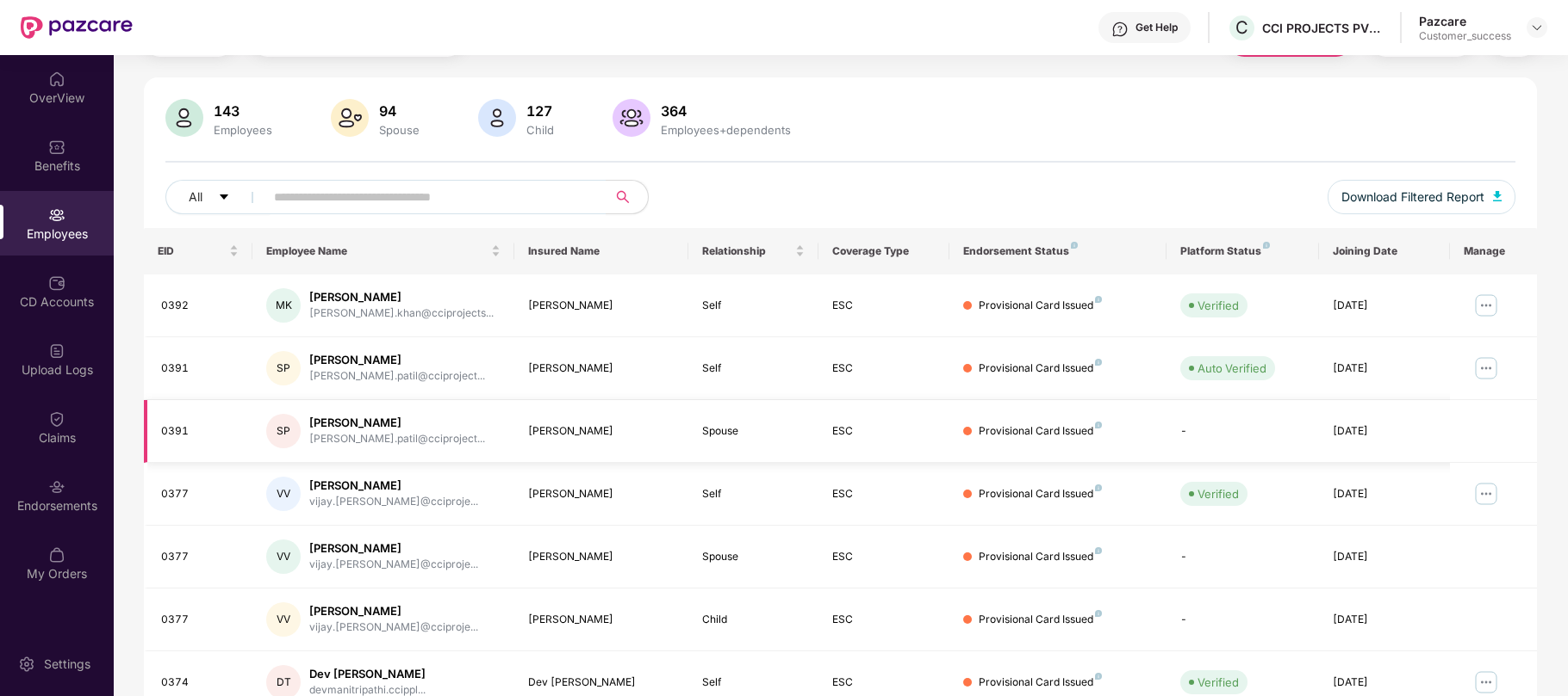
scroll to position [99, 0]
